Goal: Information Seeking & Learning: Understand process/instructions

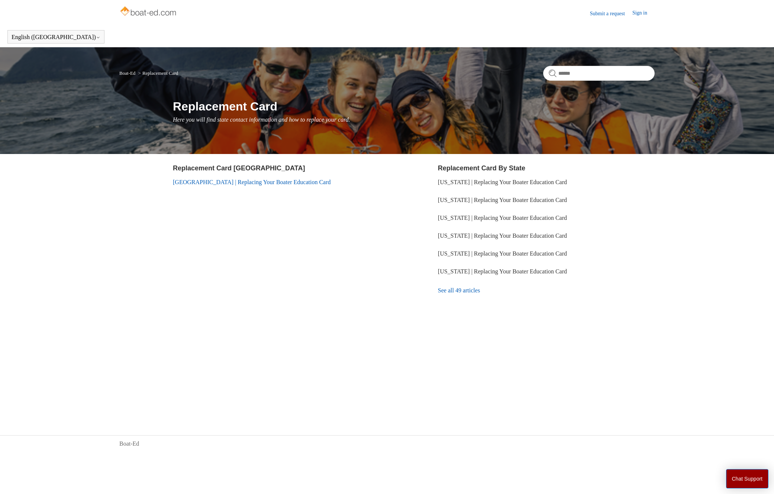
click at [272, 182] on link "Canada | Replacing Your Boater Education Card" at bounding box center [252, 182] width 158 height 6
click at [472, 289] on link "See all 49 articles" at bounding box center [546, 290] width 217 height 20
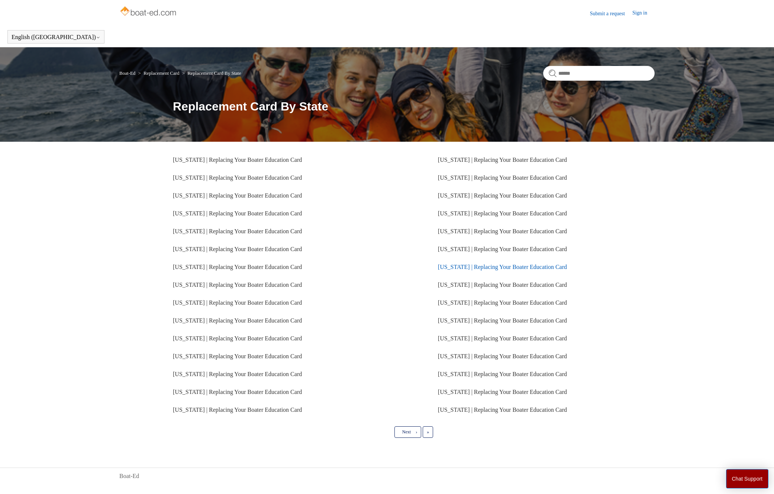
click at [465, 264] on link "[US_STATE] | Replacing Your Boater Education Card" at bounding box center [502, 267] width 129 height 6
